Goal: Transaction & Acquisition: Purchase product/service

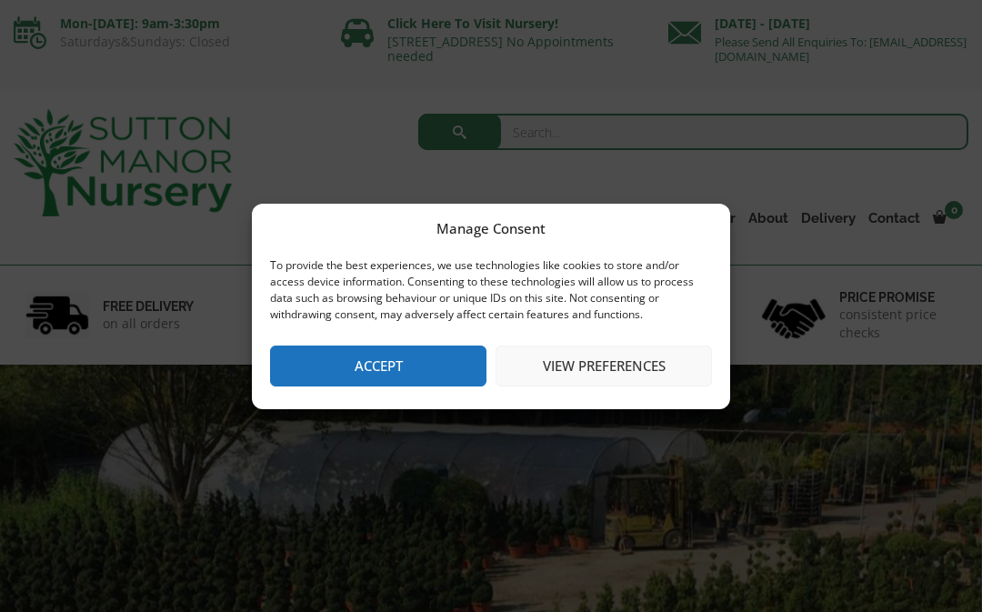
click at [420, 366] on button "Accept" at bounding box center [378, 366] width 216 height 41
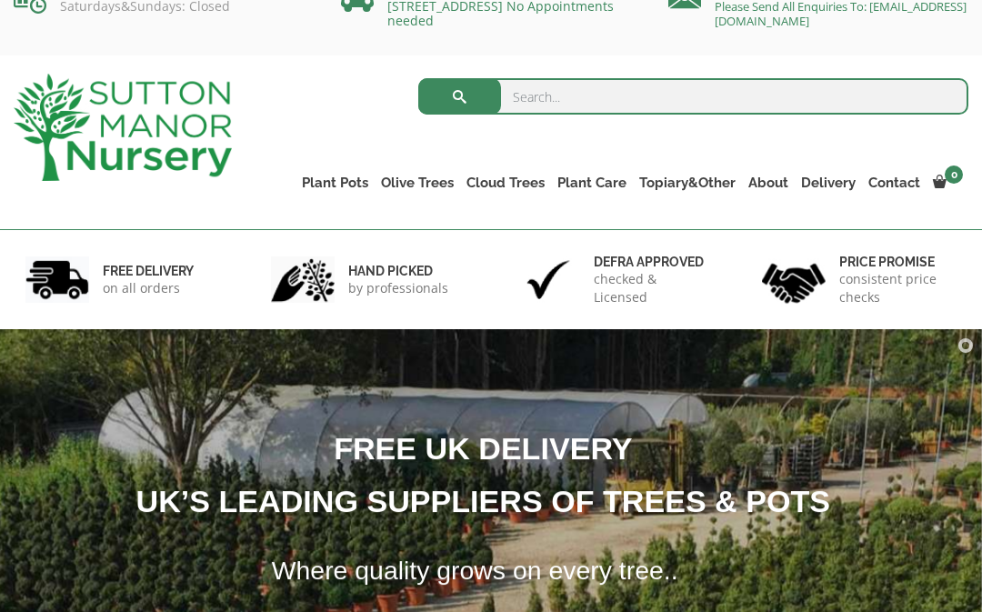
scroll to position [36, 0]
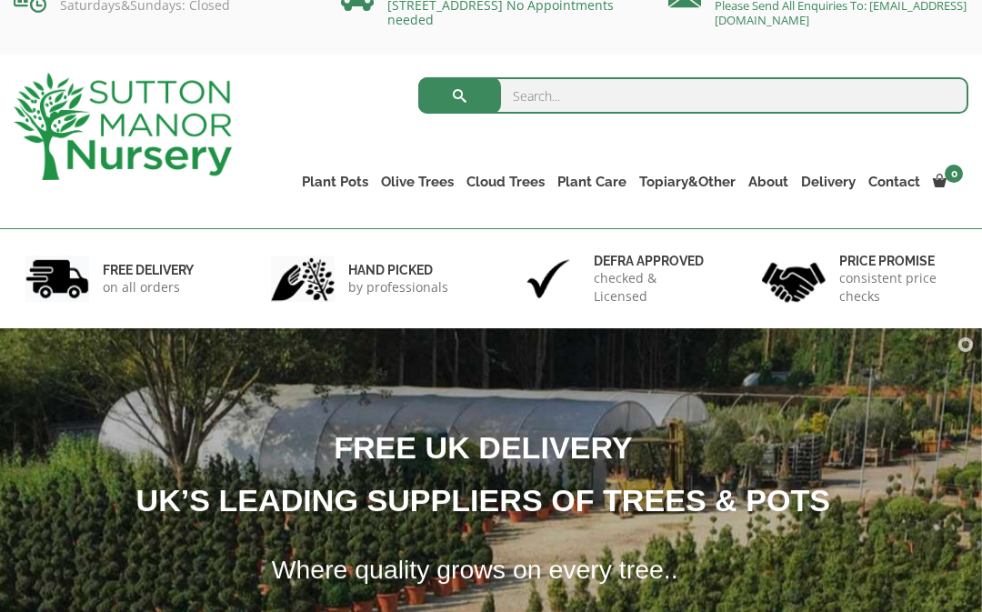
click at [350, 180] on link "Plant Pots" at bounding box center [335, 181] width 79 height 25
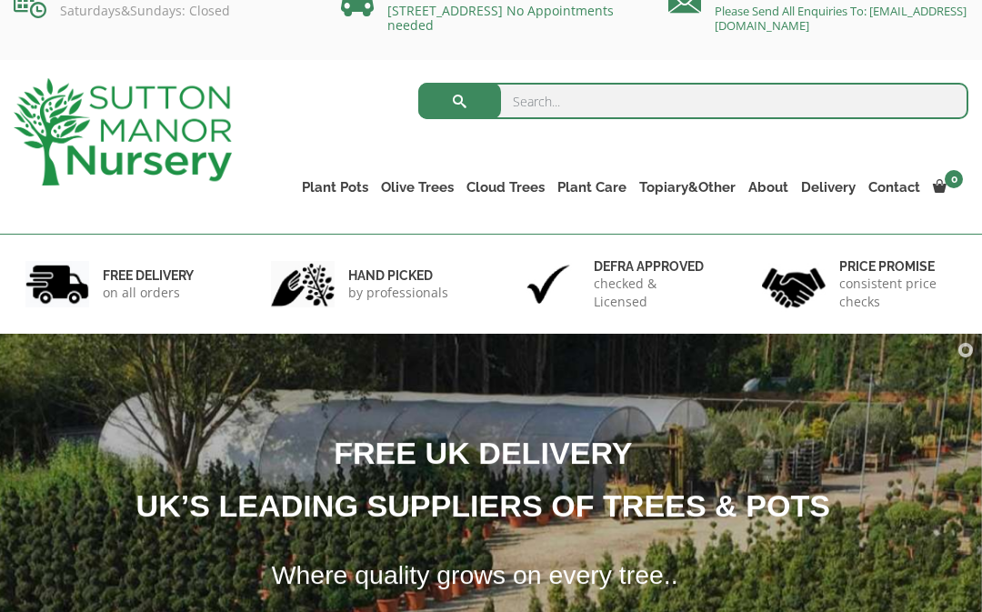
scroll to position [30, 0]
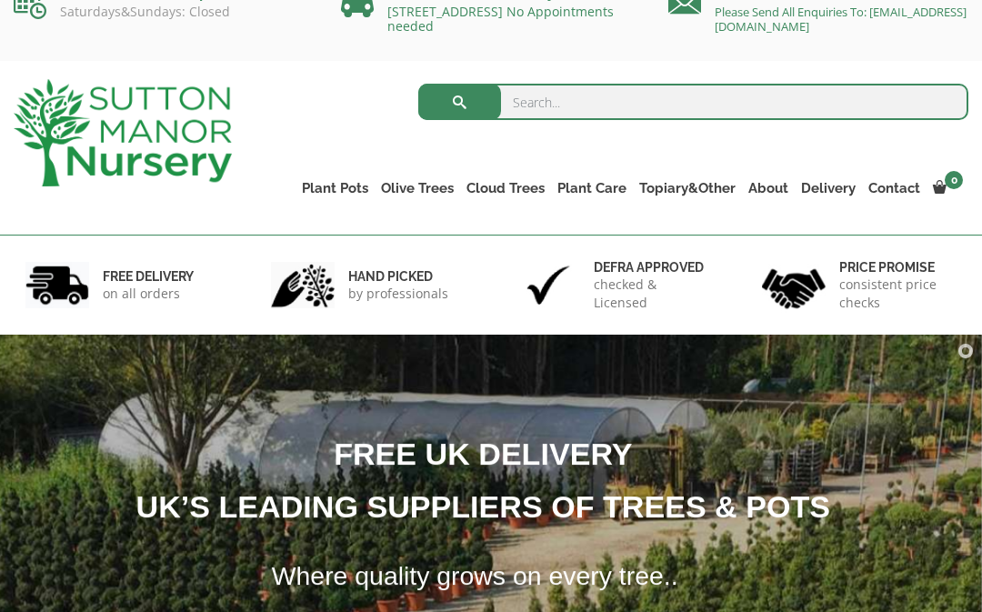
click at [0, 0] on ul "Resin Bonded Pots The Amalfi Pots The Milan Pots The Capri Pots The Brunello Po…" at bounding box center [0, 0] width 0 height 0
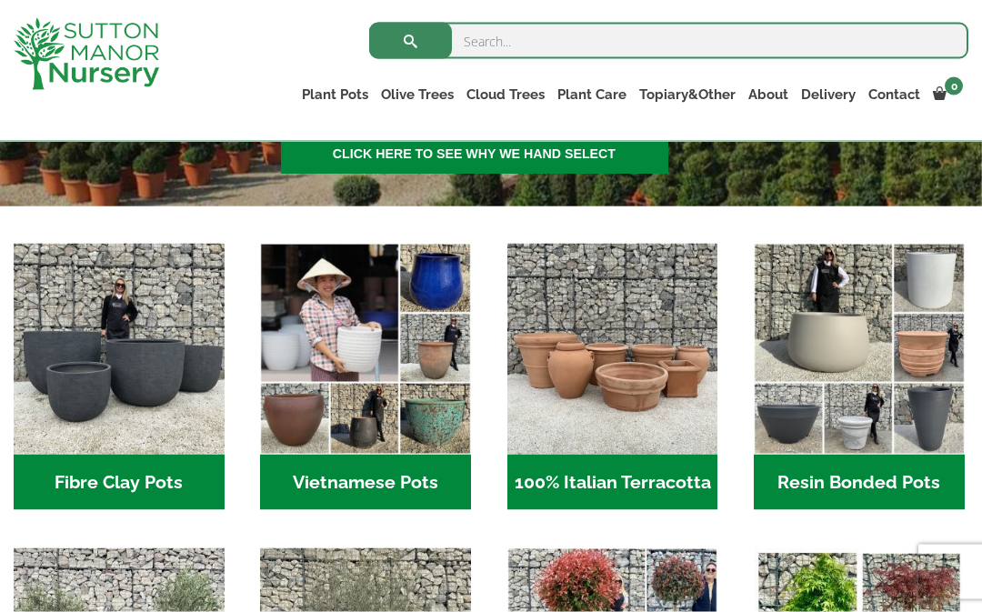
scroll to position [474, 0]
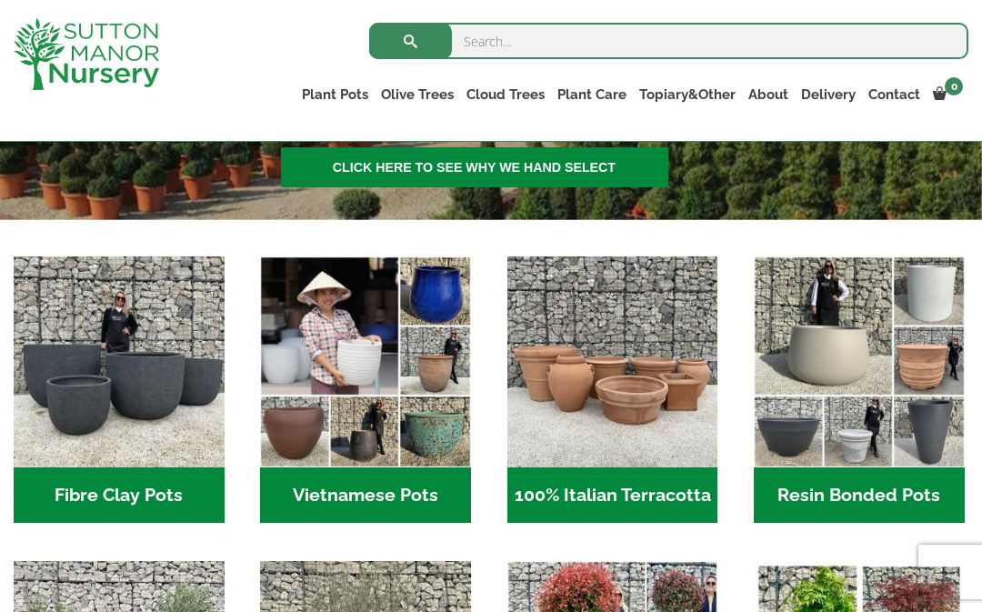
click at [883, 416] on img "Visit product category Resin Bonded Pots" at bounding box center [859, 362] width 211 height 211
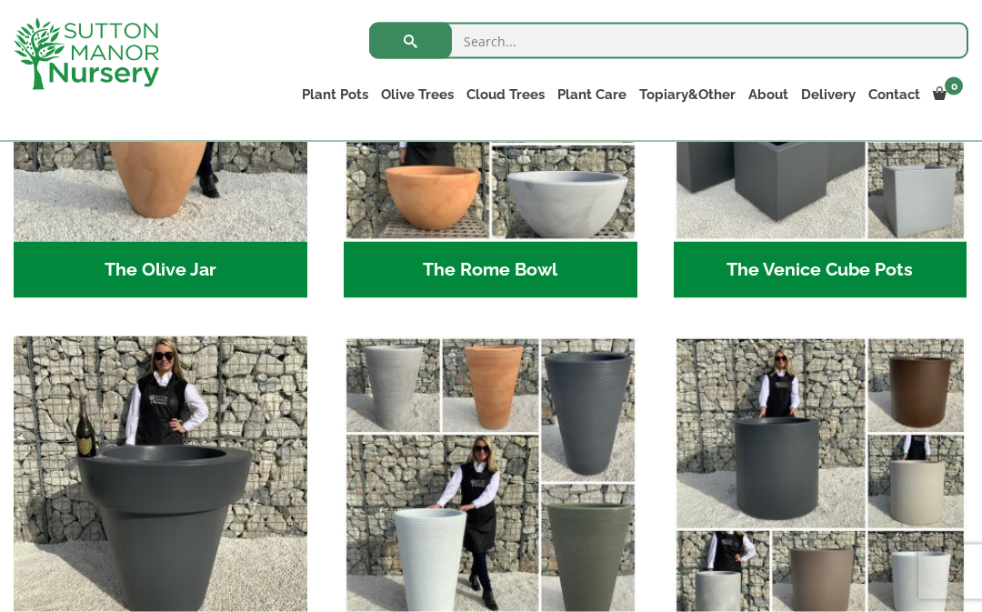
scroll to position [1895, 0]
click at [548, 542] on img "Visit product category The San Marino Pots" at bounding box center [491, 483] width 294 height 294
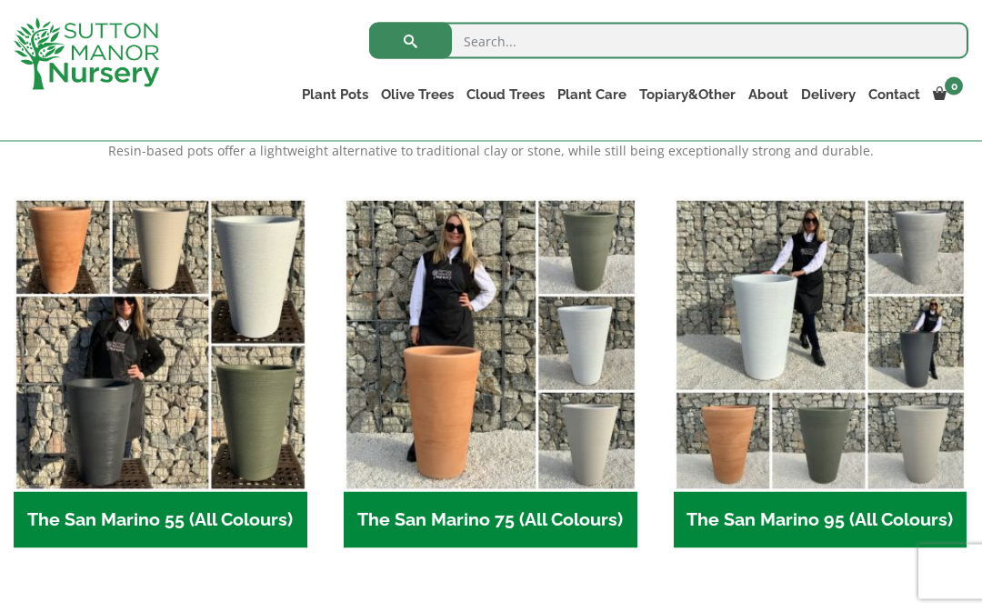
scroll to position [422, 0]
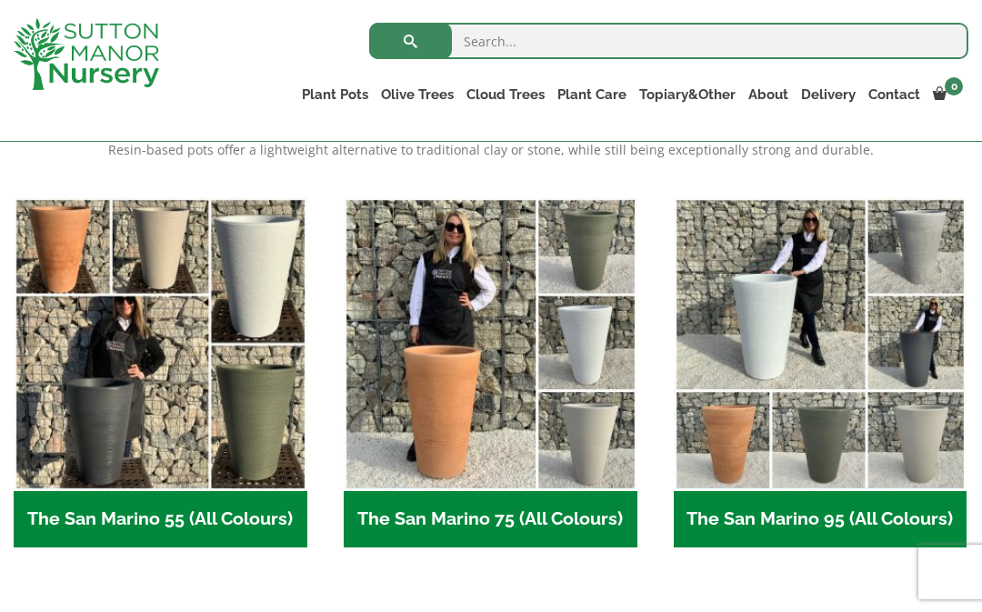
click at [828, 344] on img "Visit product category The San Marino 95 (All Colours)" at bounding box center [821, 344] width 294 height 294
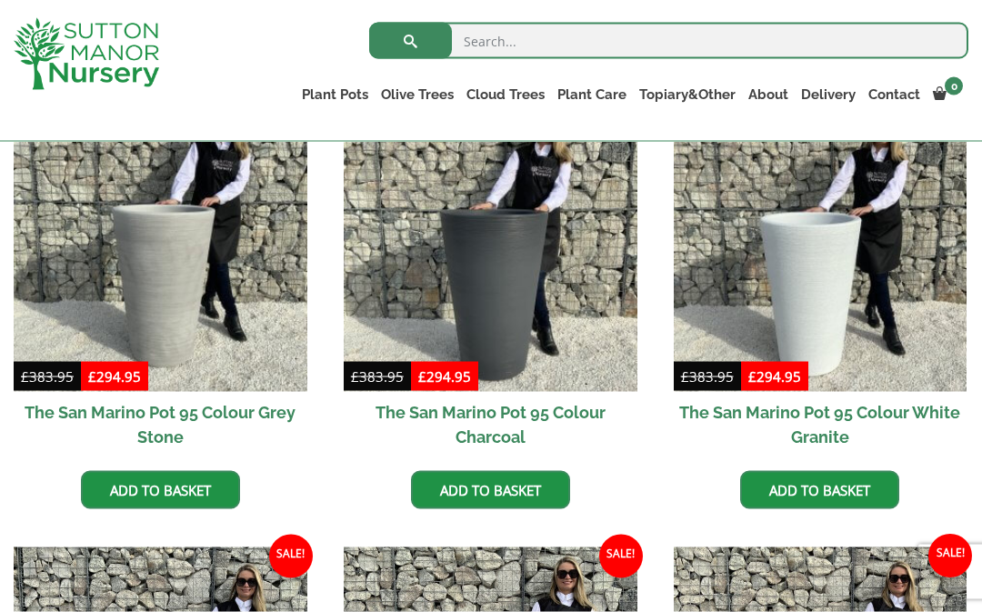
scroll to position [509, 0]
click at [544, 295] on img at bounding box center [491, 244] width 294 height 294
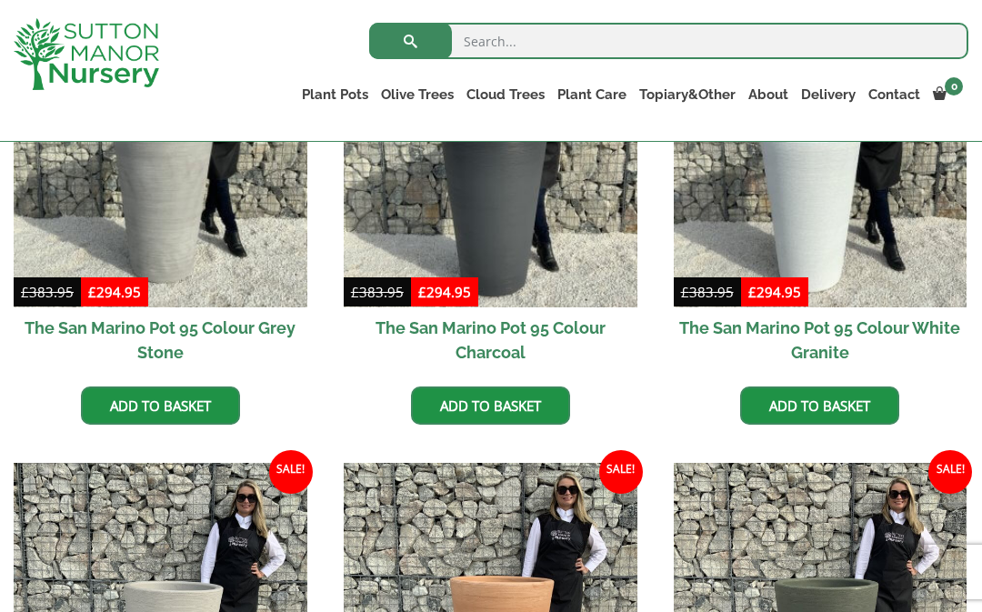
click at [0, 0] on link "Vietnamese Pots" at bounding box center [0, 0] width 0 height 0
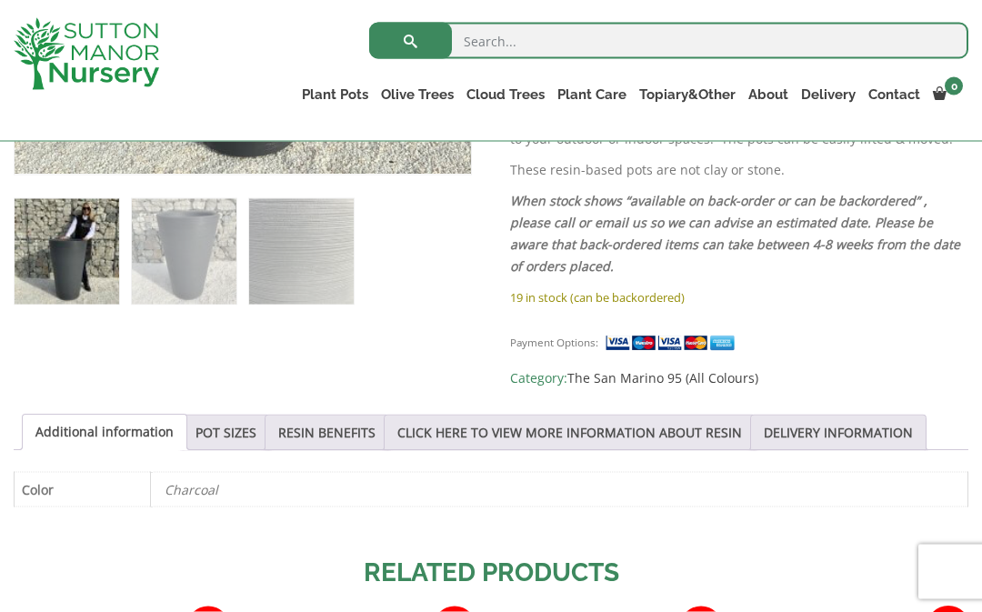
scroll to position [704, 0]
click at [226, 438] on link "POT SIZES" at bounding box center [226, 432] width 61 height 35
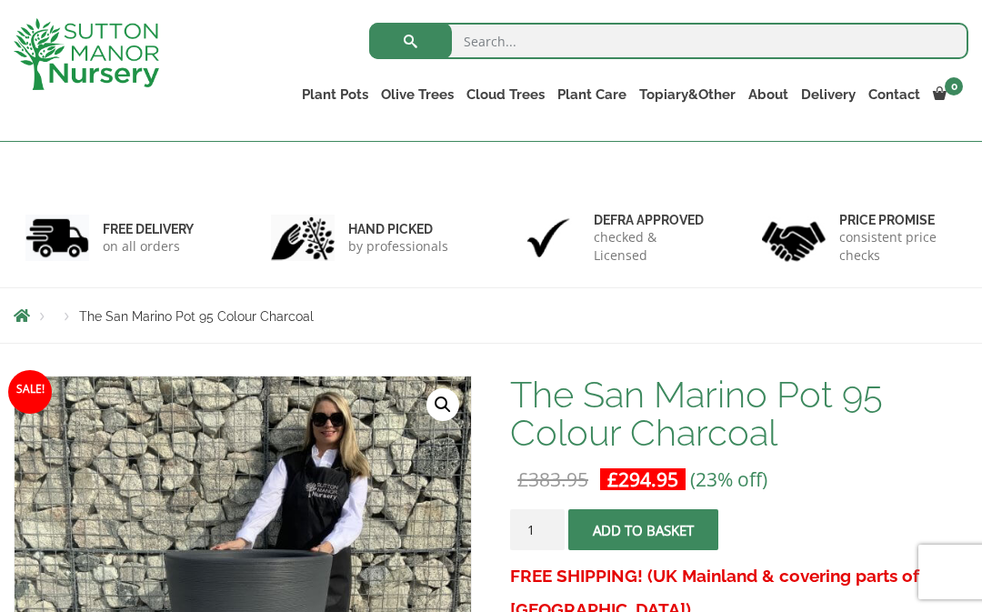
scroll to position [0, 0]
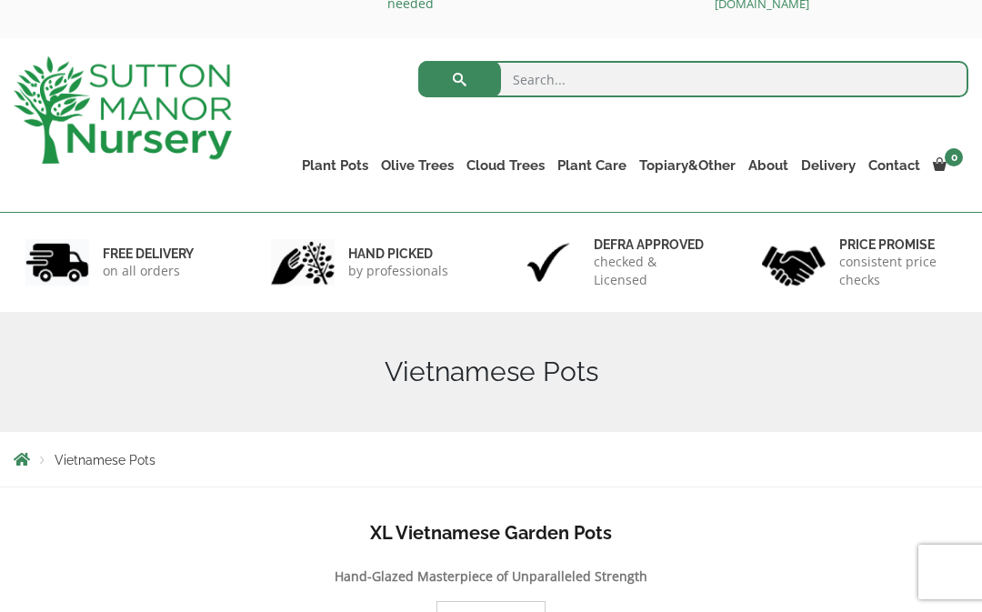
scroll to position [79, 0]
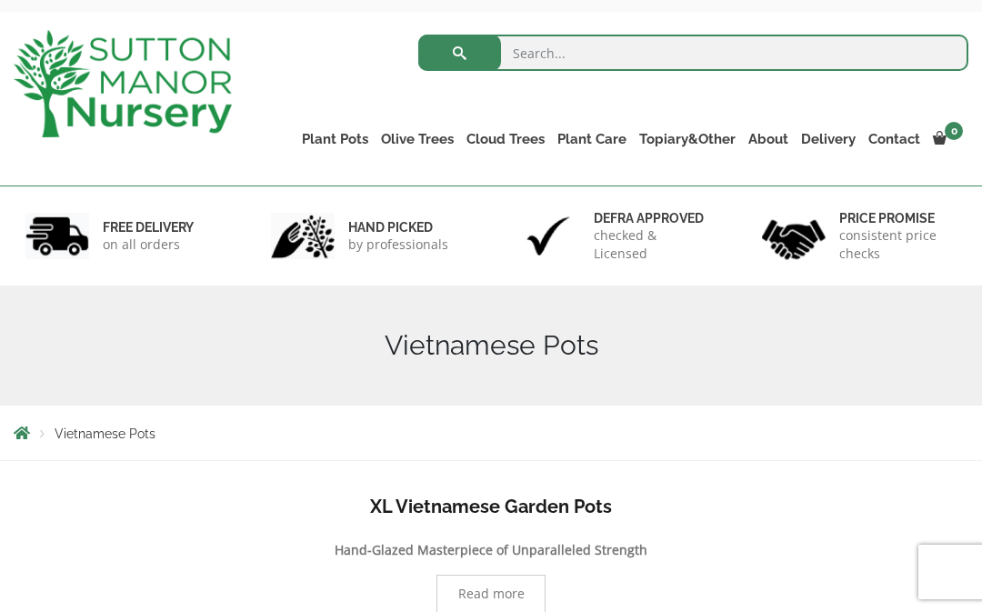
click at [0, 0] on ul "Resin Bonded Pots The Amalfi Pots The Milan Pots The Capri Pots The Brunello Po…" at bounding box center [0, 0] width 0 height 0
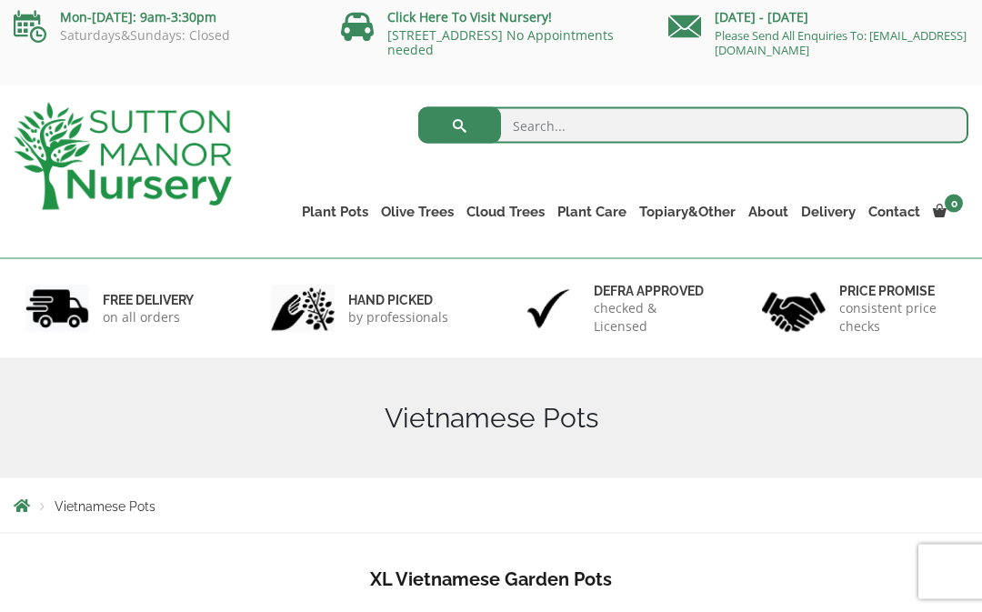
scroll to position [0, 0]
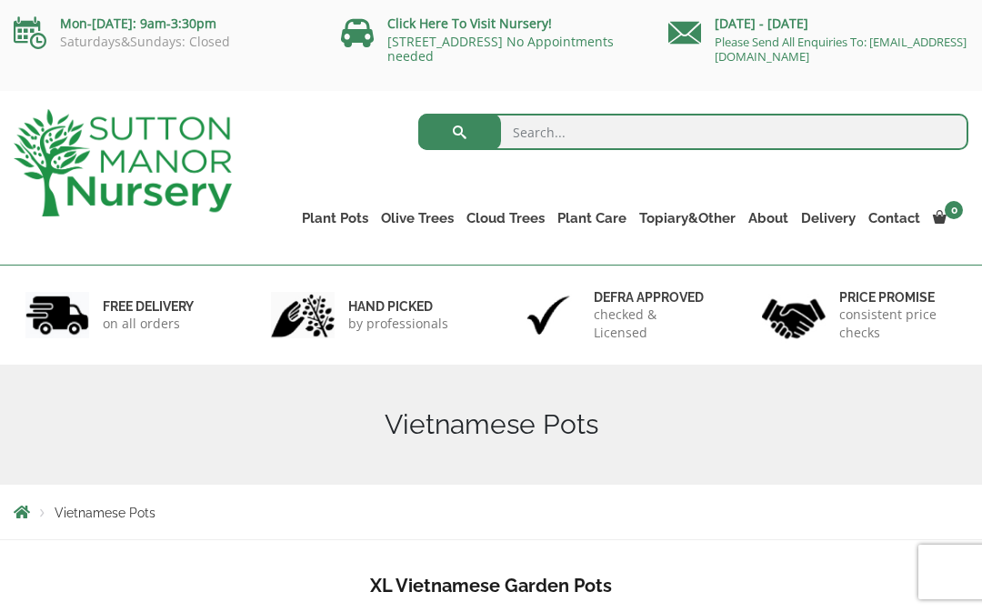
click at [0, 0] on link "The Venice Cube Pots" at bounding box center [0, 0] width 0 height 0
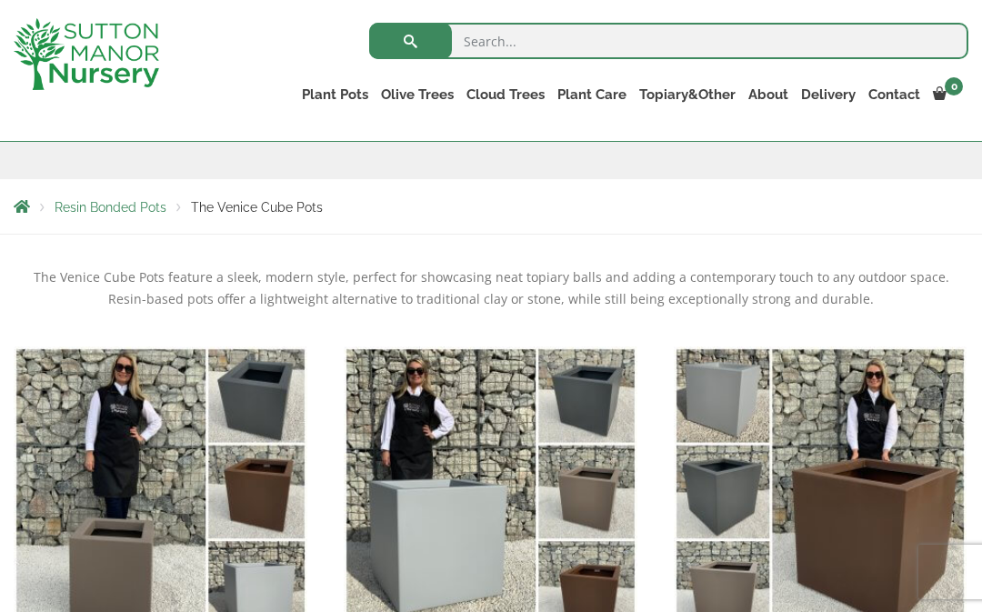
scroll to position [288, 0]
